Goal: Find specific page/section: Locate a particular part of the current website

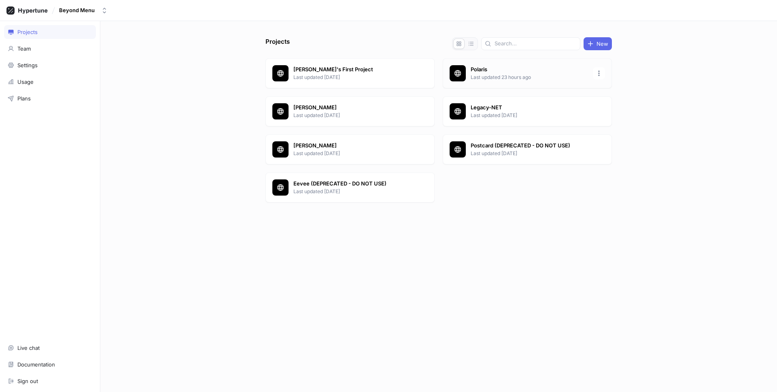
click at [514, 78] on p "Last updated 23 hours ago" at bounding box center [529, 77] width 117 height 7
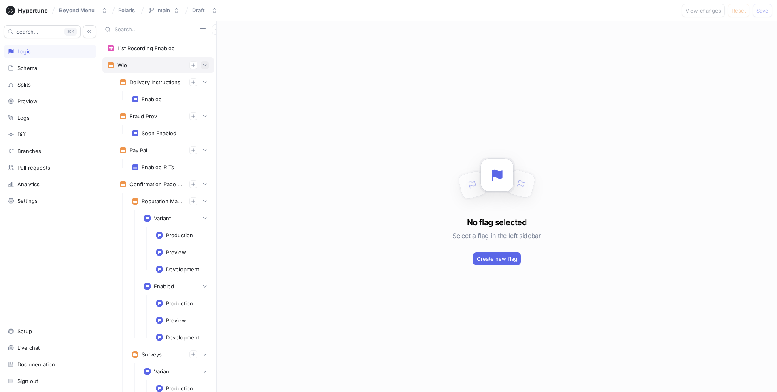
click at [203, 66] on icon "button" at bounding box center [204, 65] width 5 height 5
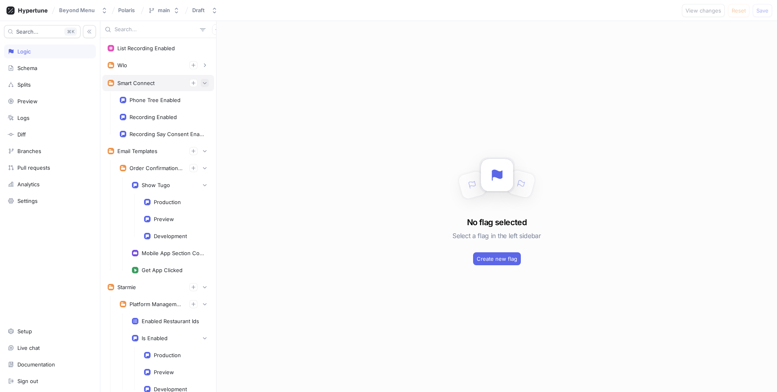
click at [205, 84] on icon "button" at bounding box center [204, 83] width 5 height 5
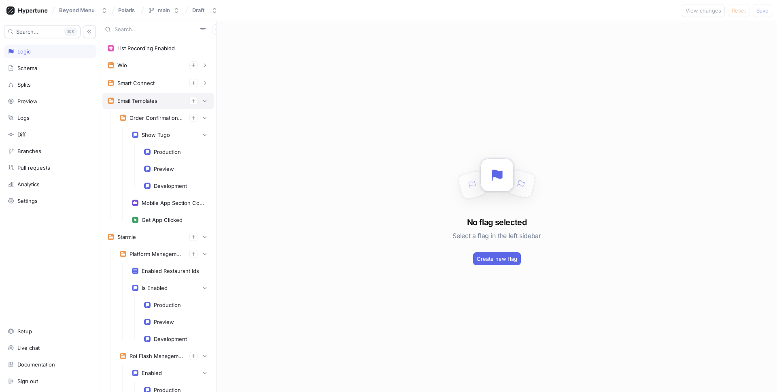
drag, startPoint x: 206, startPoint y: 100, endPoint x: 199, endPoint y: 98, distance: 6.8
click at [205, 100] on icon "button" at bounding box center [205, 101] width 4 height 2
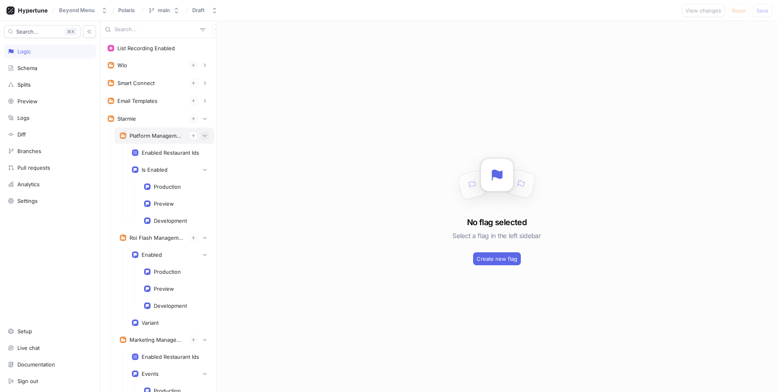
click at [202, 136] on icon "button" at bounding box center [204, 135] width 5 height 5
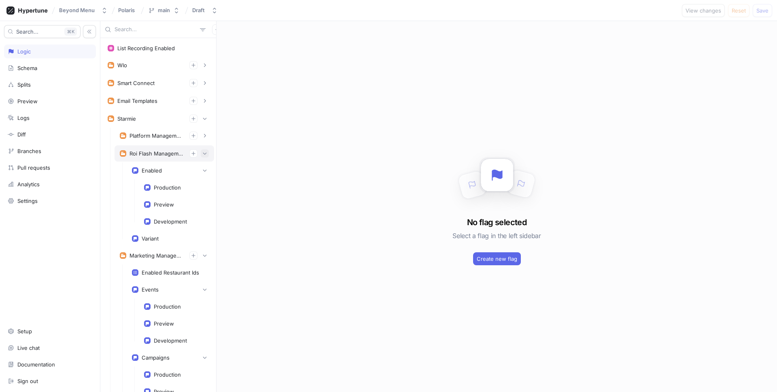
click at [202, 157] on button "button" at bounding box center [205, 153] width 8 height 8
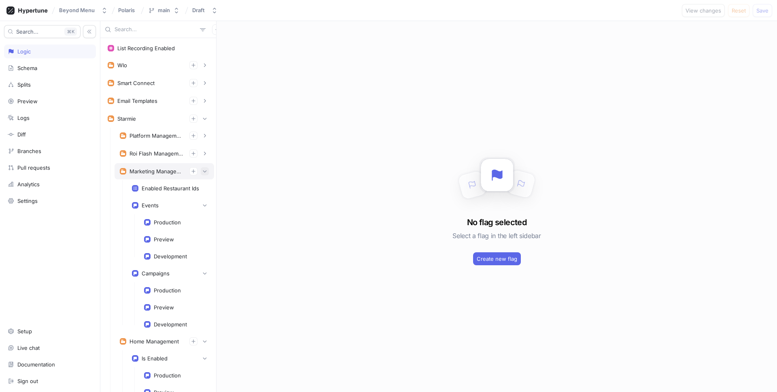
click at [204, 172] on icon "button" at bounding box center [204, 171] width 5 height 5
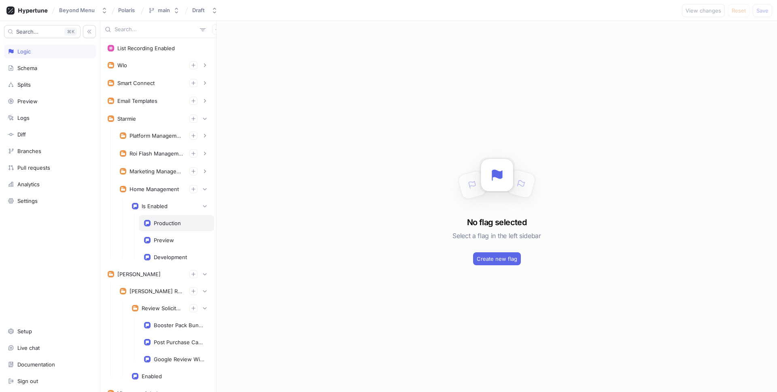
click at [181, 221] on div "Production" at bounding box center [176, 223] width 65 height 6
